Goal: Obtain resource: Download file/media

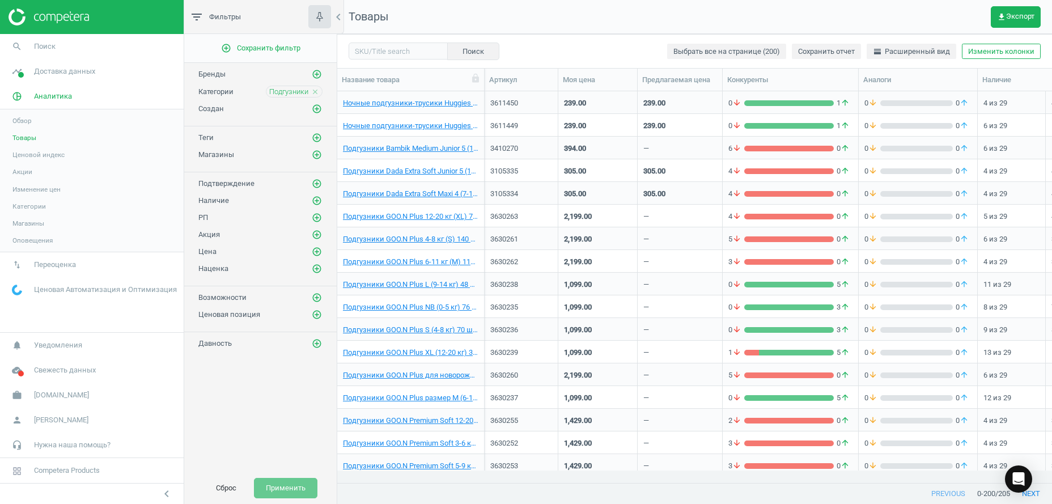
click at [232, 485] on button "Сброс" at bounding box center [226, 488] width 44 height 20
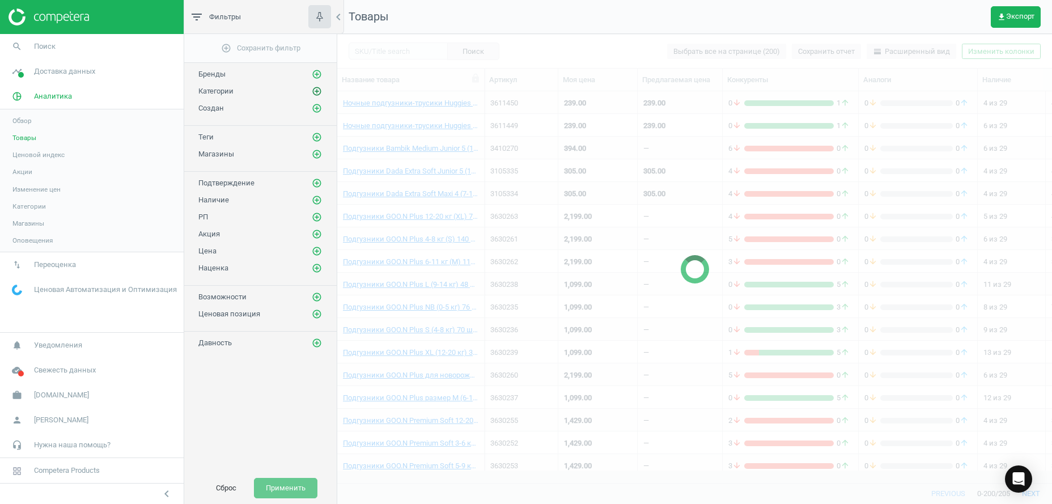
click at [312, 94] on icon "add_circle_outline" at bounding box center [317, 91] width 10 height 10
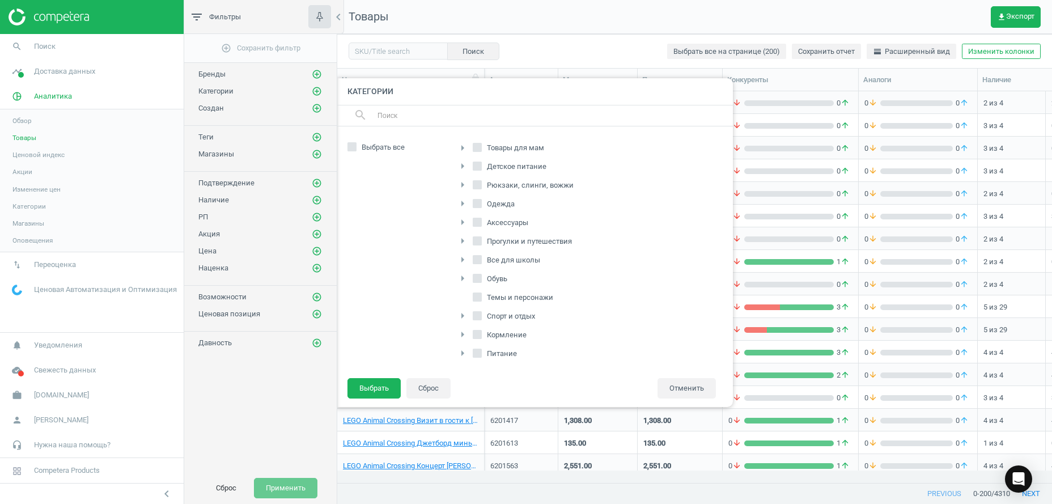
scroll to position [173, 0]
click at [466, 293] on icon "arrow_right" at bounding box center [463, 296] width 14 height 14
click at [488, 257] on icon at bounding box center [483, 255] width 9 height 9
click at [488, 257] on input "Клиническое питание" at bounding box center [483, 255] width 7 height 7
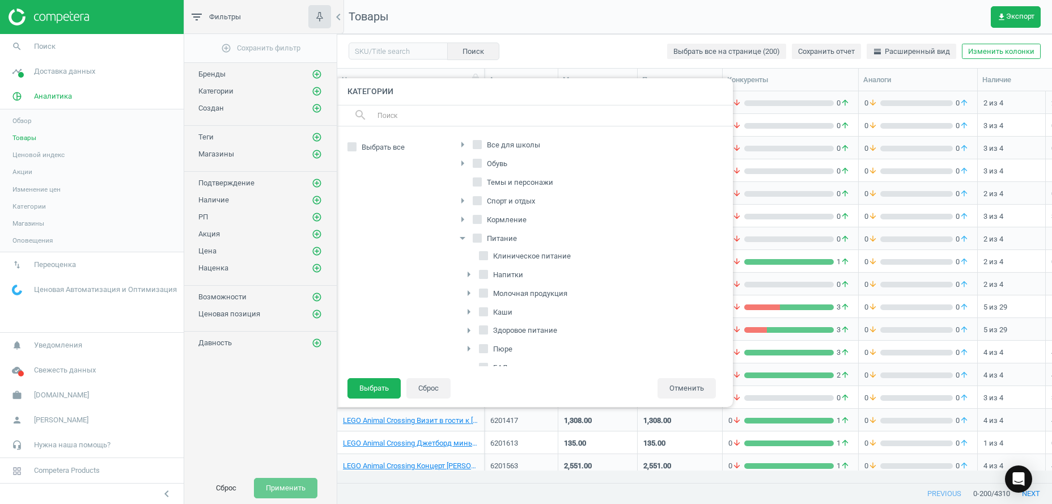
checkbox input "true"
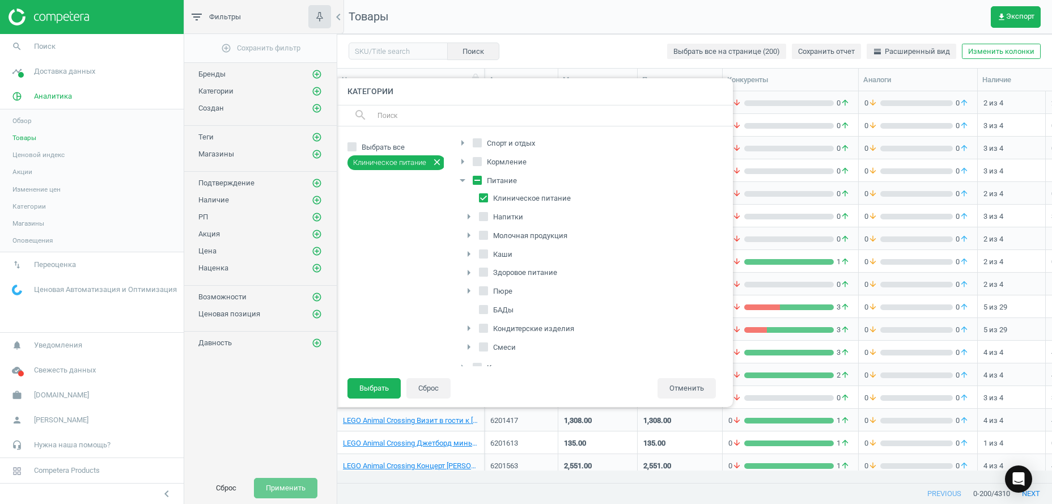
scroll to position [342, 0]
click at [470, 294] on icon "arrow_right" at bounding box center [469, 294] width 14 height 14
click at [469, 294] on icon "arrow_drop_down" at bounding box center [469, 294] width 14 height 14
click at [487, 292] on input "Смеси" at bounding box center [483, 293] width 7 height 7
checkbox input "true"
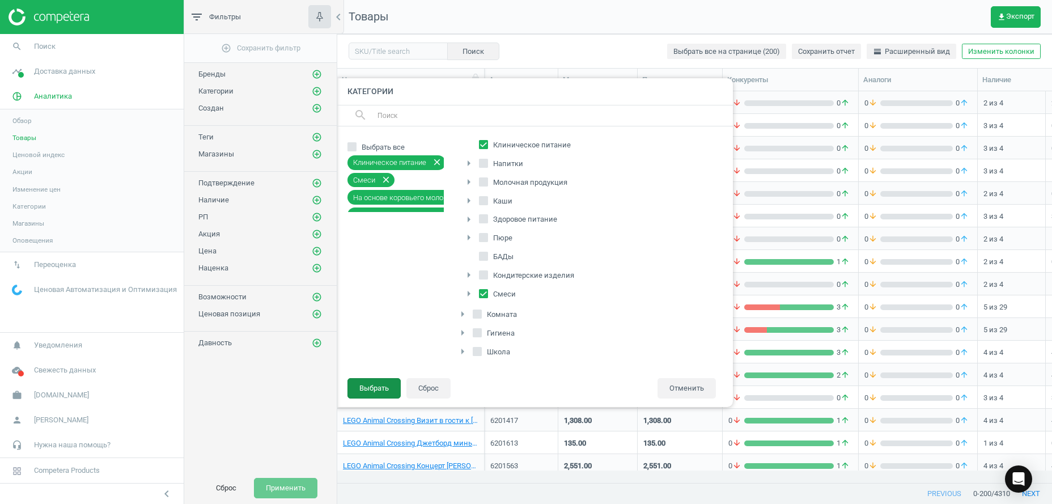
click at [386, 386] on button "Выбрать" at bounding box center [374, 388] width 53 height 20
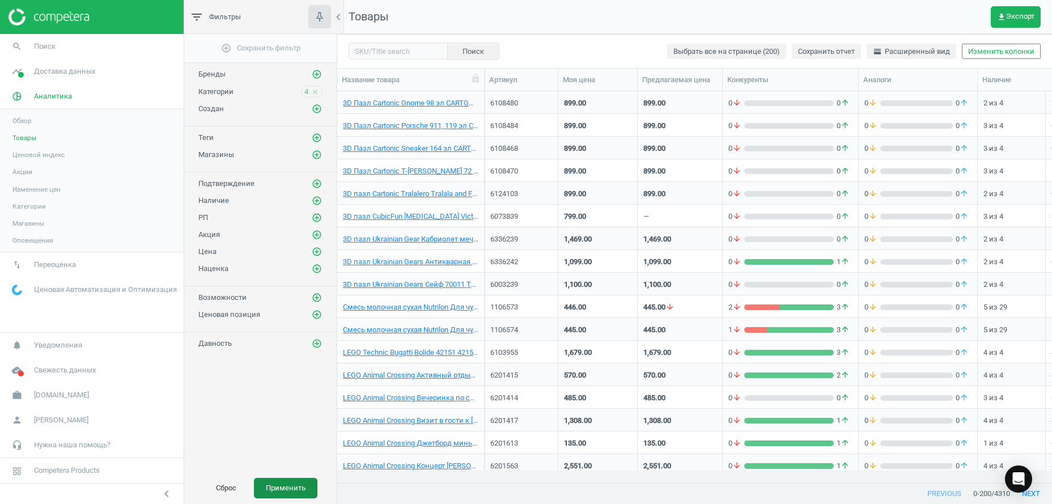
click at [283, 479] on button "Применить" at bounding box center [286, 488] width 64 height 20
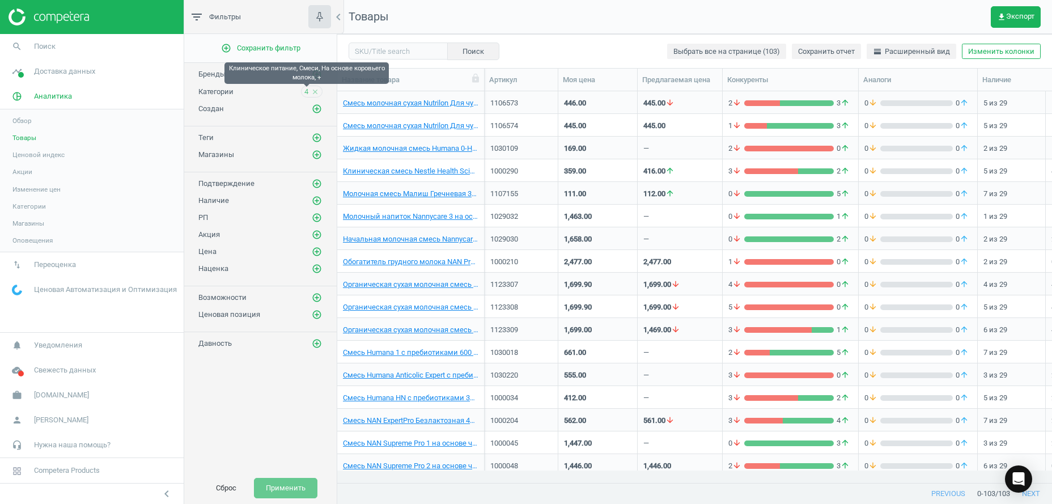
click at [306, 91] on span "4" at bounding box center [307, 92] width 4 height 10
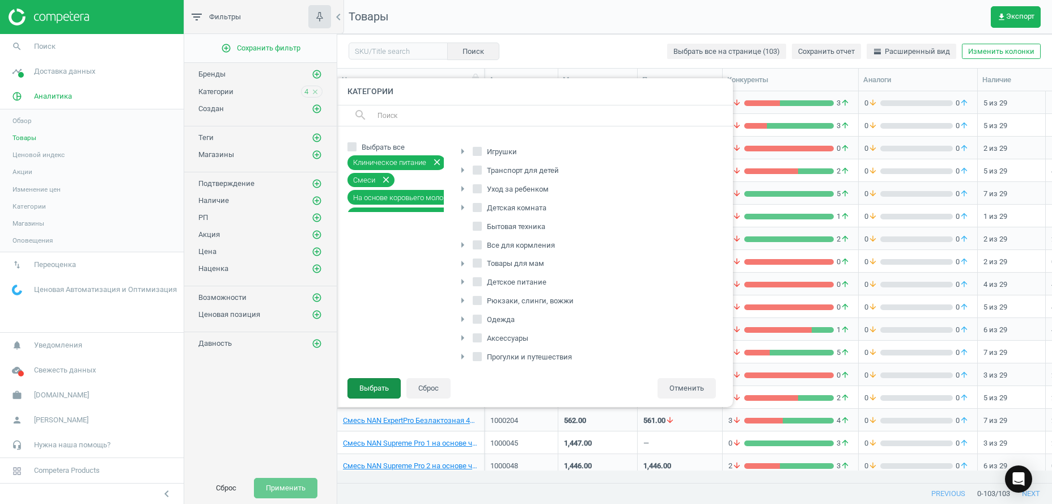
click at [367, 390] on button "Выбрать" at bounding box center [374, 388] width 53 height 20
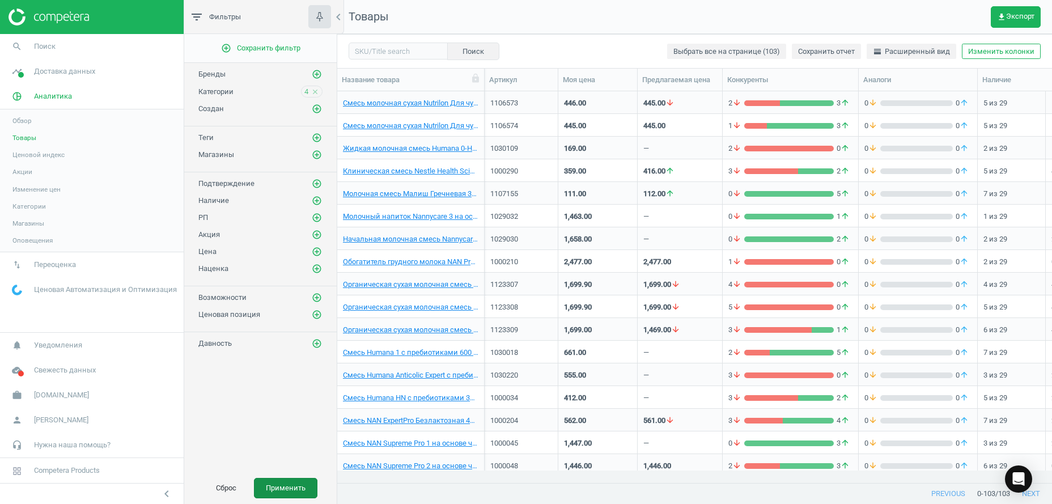
click at [302, 484] on button "Применить" at bounding box center [286, 488] width 64 height 20
click at [1015, 21] on span "get_app Экспорт" at bounding box center [1015, 16] width 37 height 9
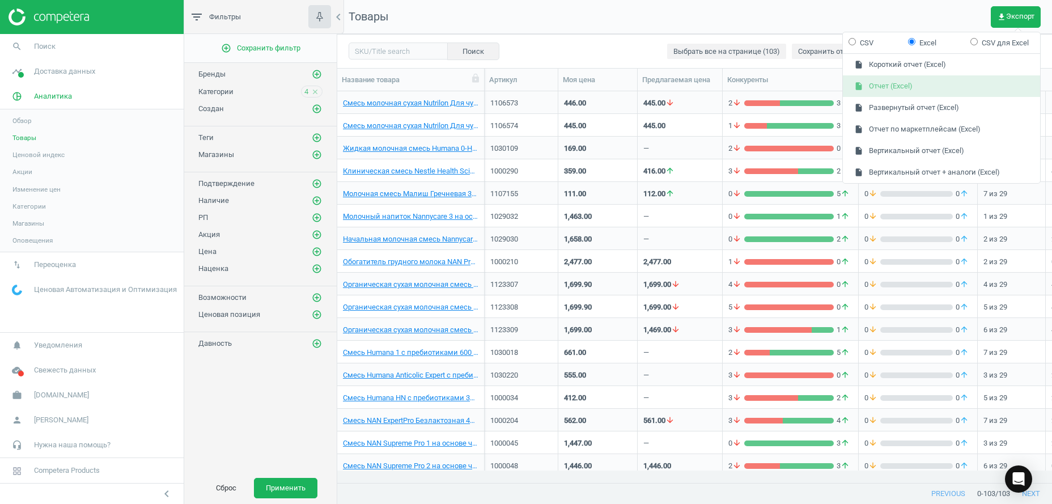
click at [918, 87] on button "insert_drive_file Отчет (Excel)" at bounding box center [941, 86] width 197 height 22
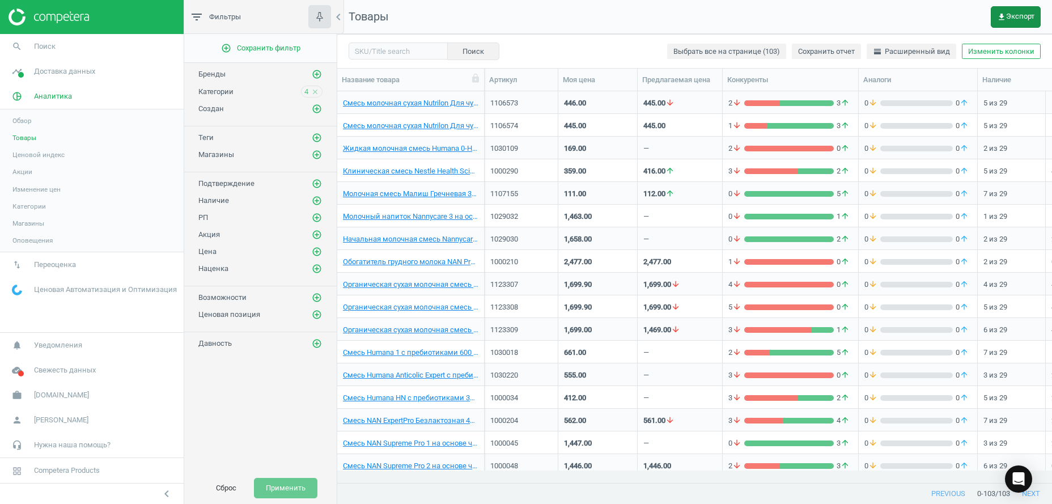
click at [1019, 12] on span "get_app Экспорт" at bounding box center [1015, 16] width 37 height 9
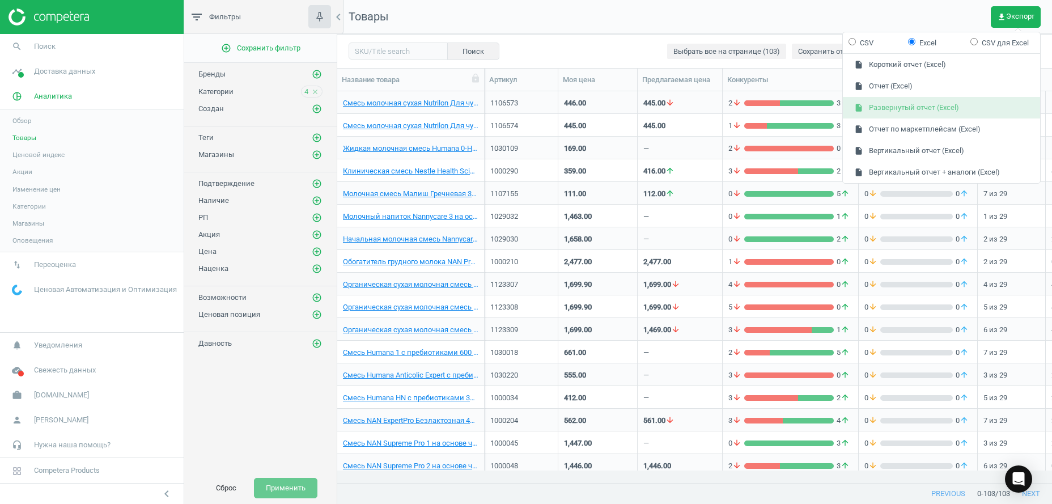
click at [924, 112] on button "insert_drive_file Развернутый отчет (Excel)" at bounding box center [941, 108] width 197 height 22
